Goal: Task Accomplishment & Management: Complete application form

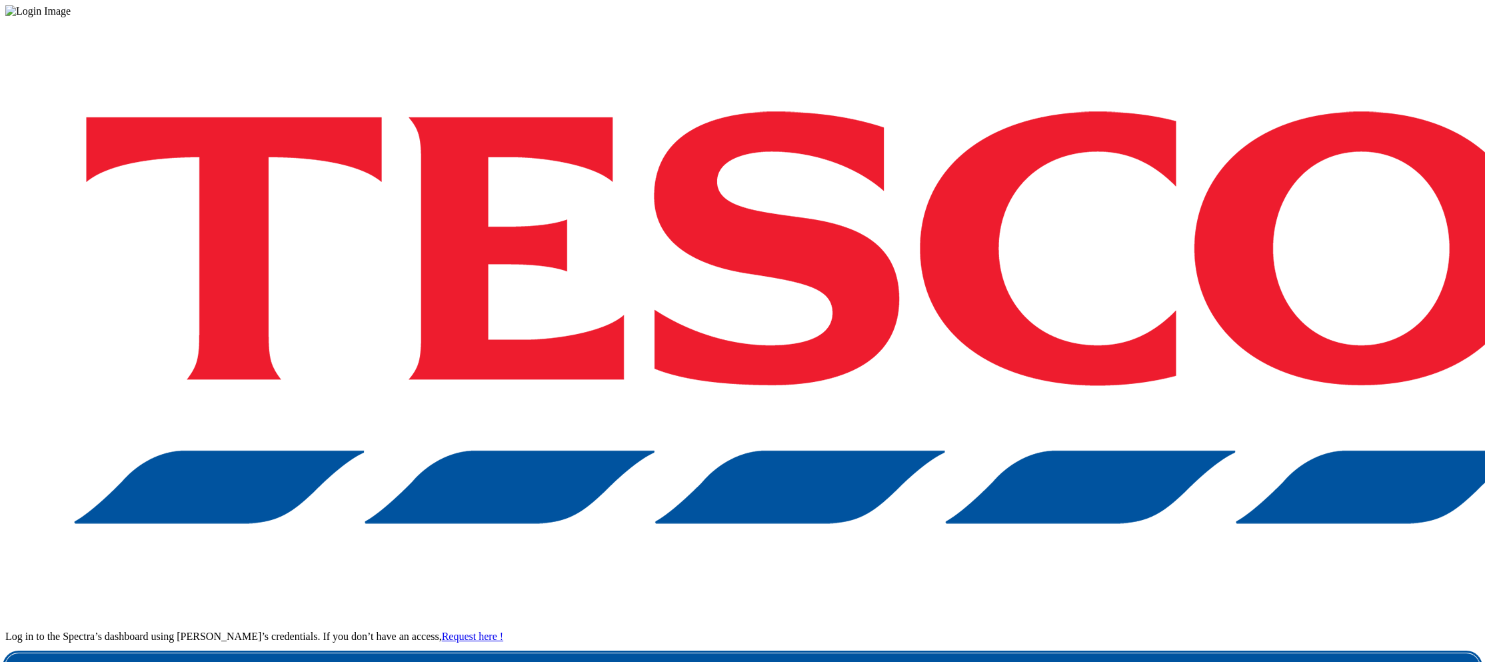
click at [1093, 653] on link "Login" at bounding box center [742, 666] width 1474 height 27
click at [1117, 653] on link "Login" at bounding box center [742, 666] width 1474 height 27
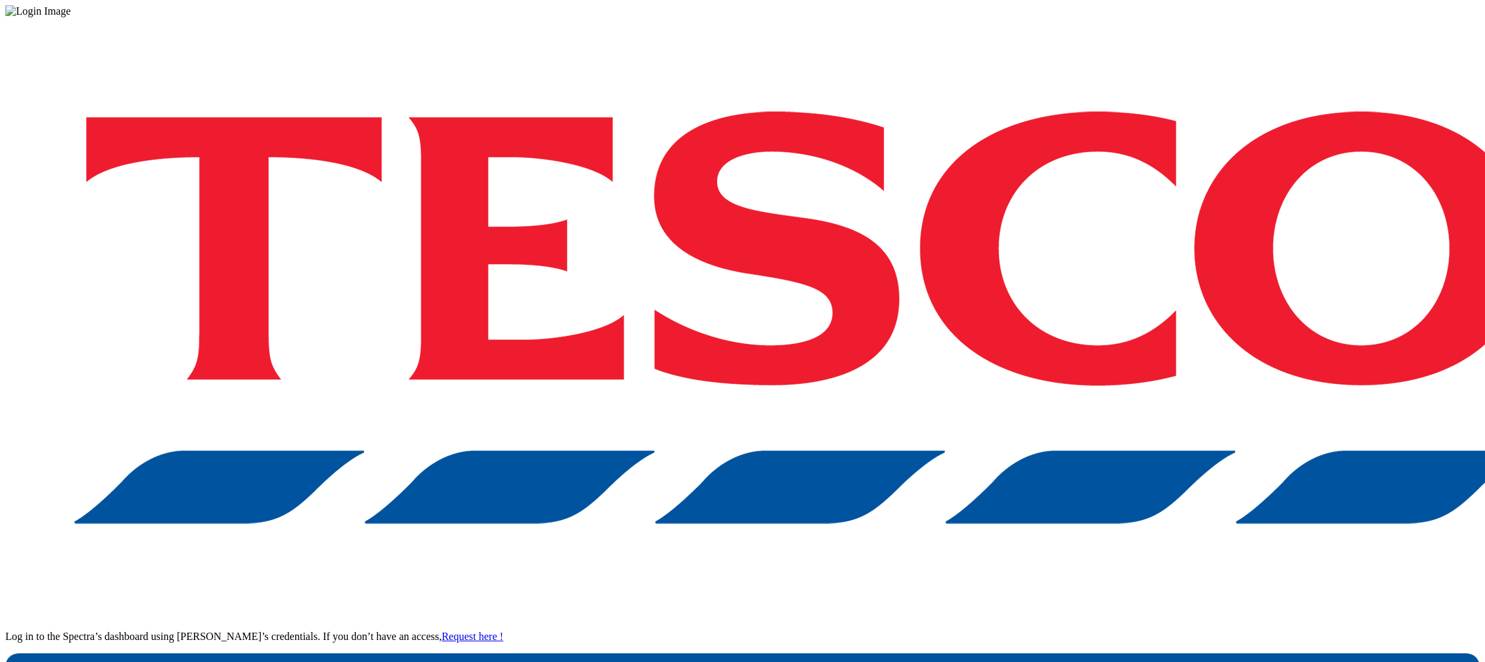
click at [503, 630] on link "Request here !" at bounding box center [472, 635] width 61 height 11
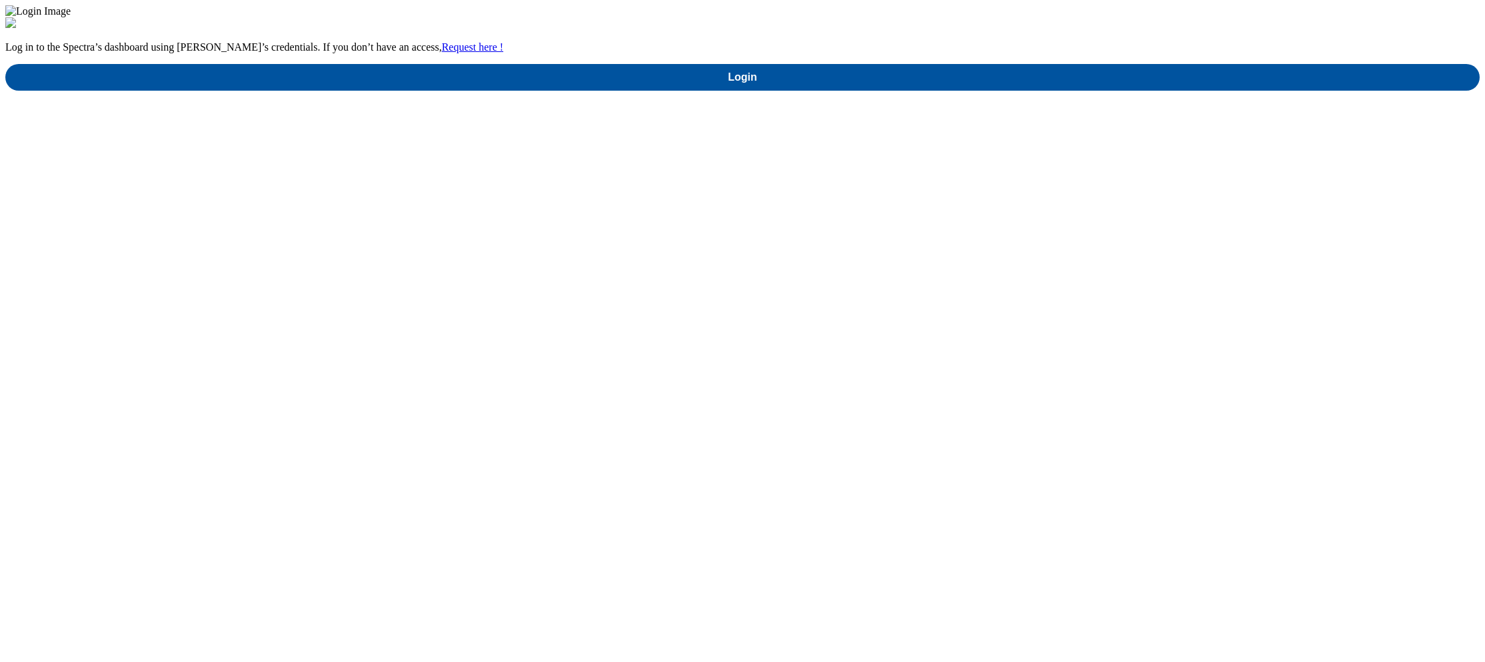
click at [1176, 91] on div "Log in to the Spectra’s dashboard using [PERSON_NAME]’s credentials. If you don…" at bounding box center [742, 53] width 1474 height 73
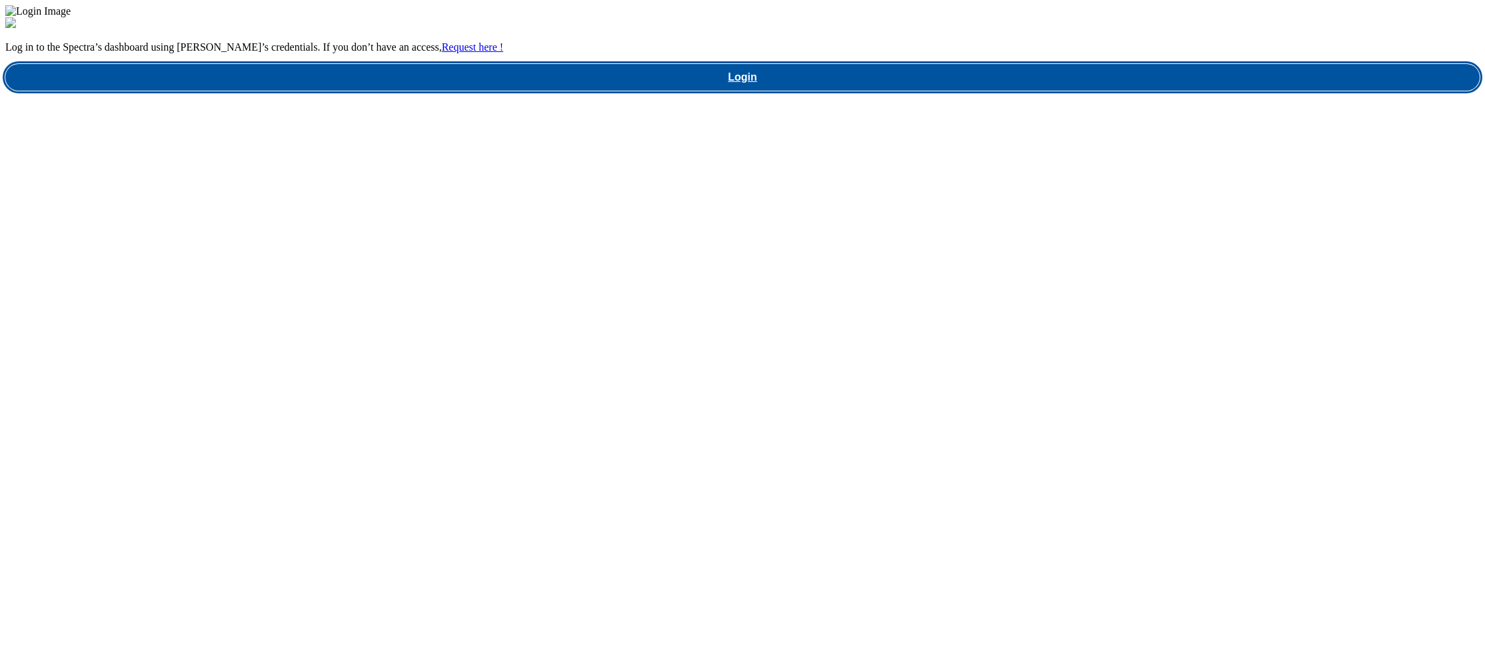
click at [1115, 91] on link "Login" at bounding box center [742, 77] width 1474 height 27
